Goal: Information Seeking & Learning: Check status

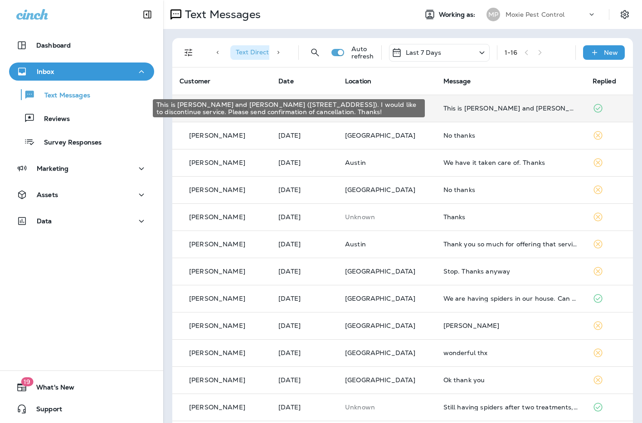
click at [476, 106] on div "This is [PERSON_NAME] and [PERSON_NAME] ([STREET_ADDRESS]). I would like to dis…" at bounding box center [510, 108] width 135 height 7
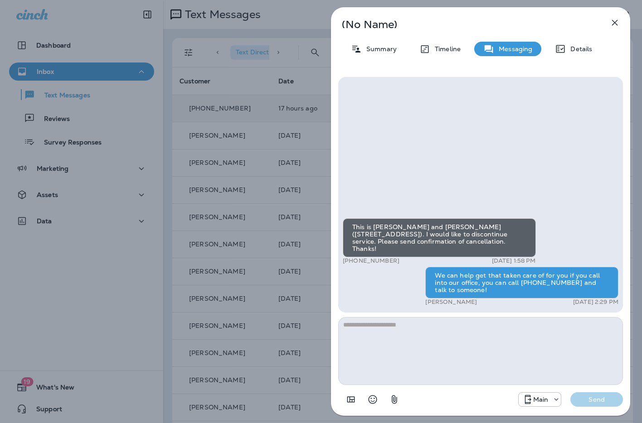
click at [304, 136] on div "(No Name) Summary Timeline Messaging Details This is Josh and Hannah Morris (18…" at bounding box center [321, 211] width 642 height 423
